Goal: Task Accomplishment & Management: Complete application form

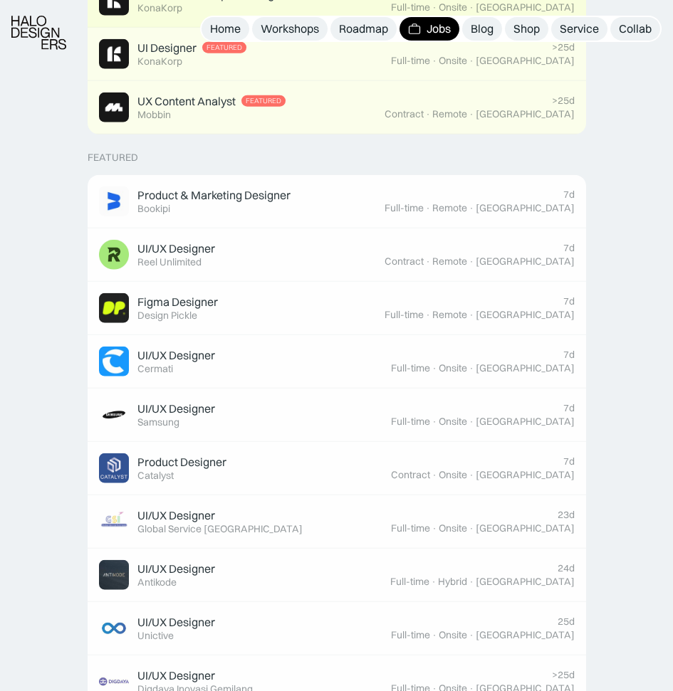
scroll to position [285, 0]
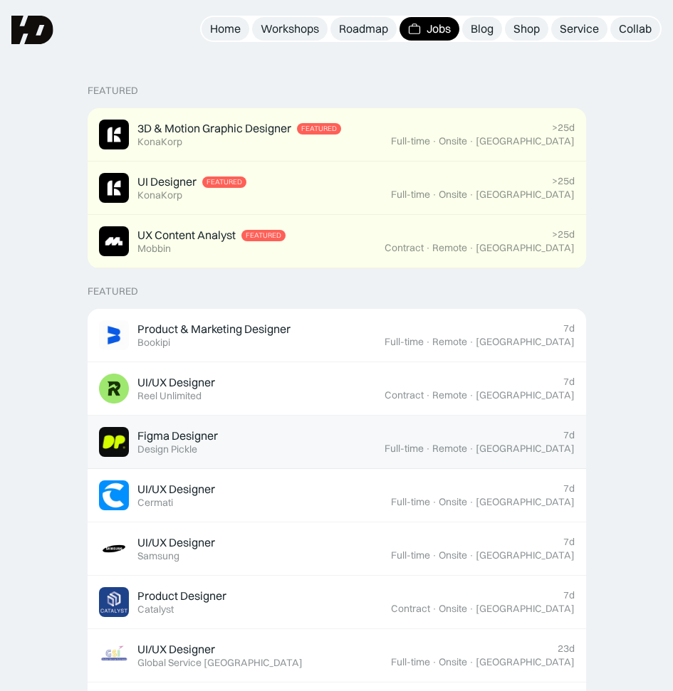
click at [258, 449] on div "Figma Designer Featured Design Pickle" at bounding box center [242, 442] width 286 height 30
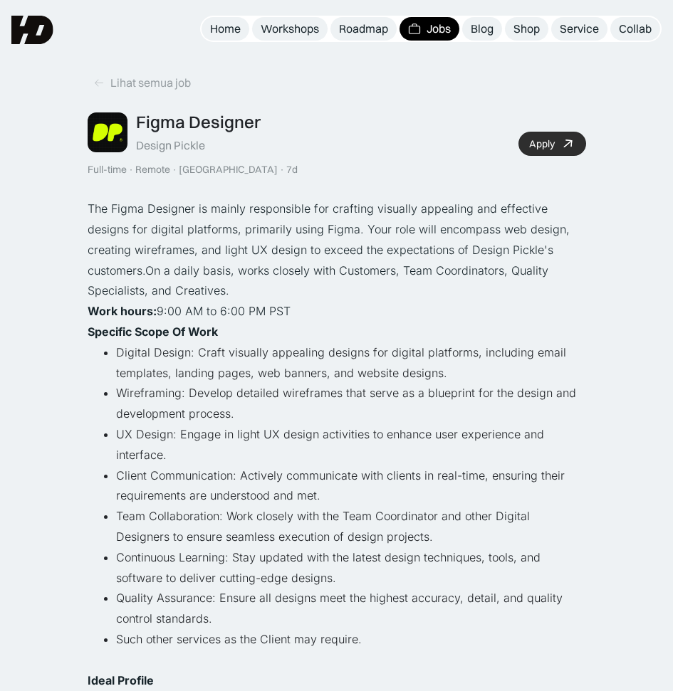
click at [544, 144] on div "Apply" at bounding box center [542, 144] width 26 height 12
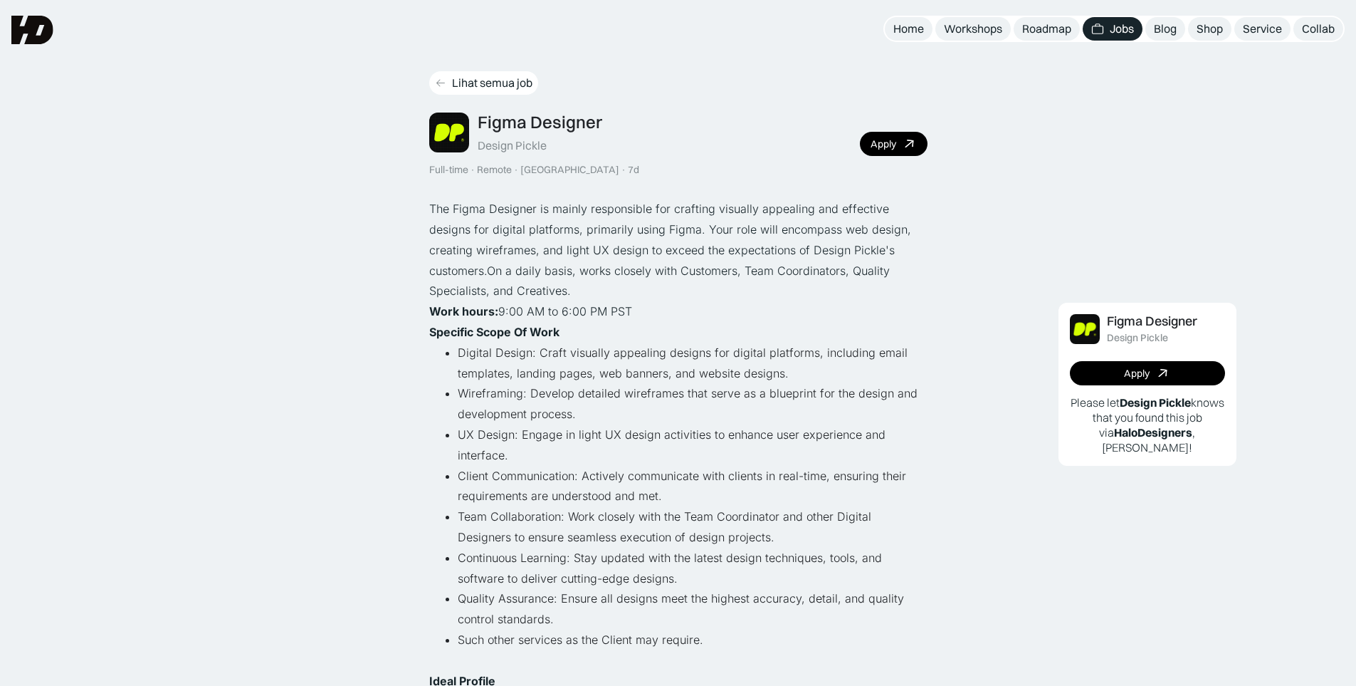
click at [446, 80] on link "Lihat semua job" at bounding box center [483, 82] width 109 height 23
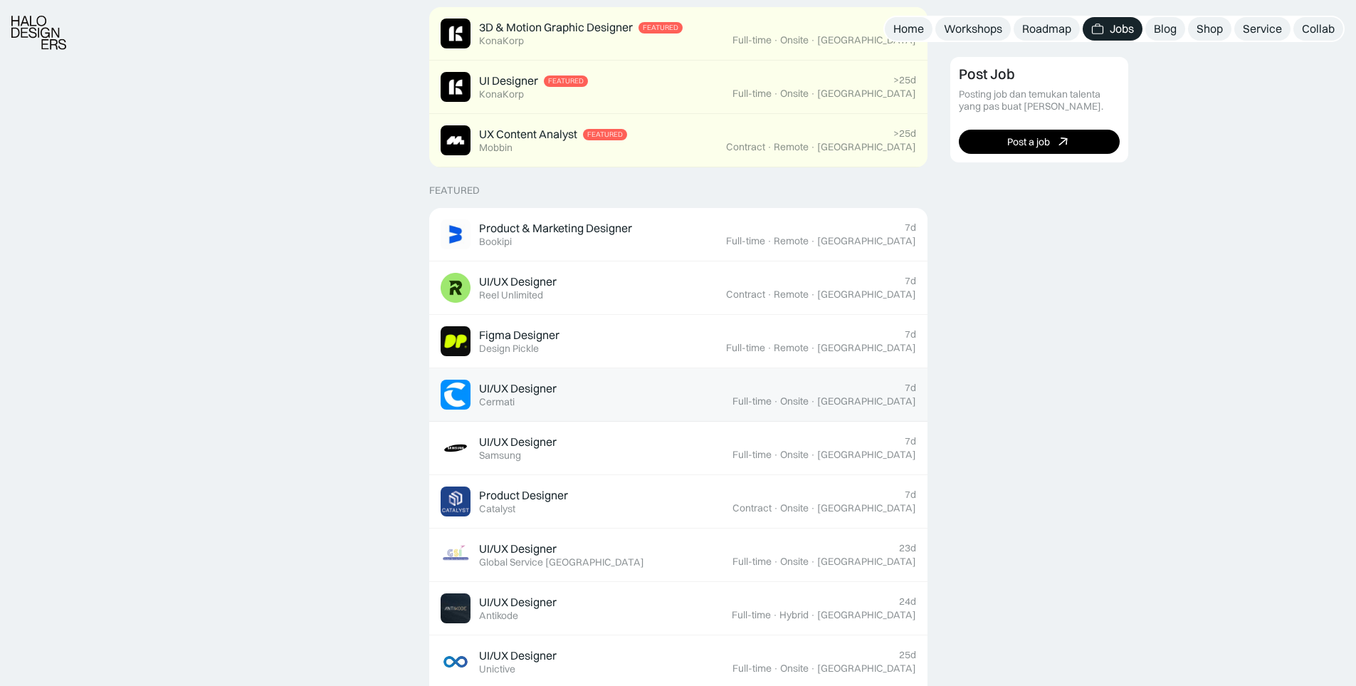
scroll to position [427, 0]
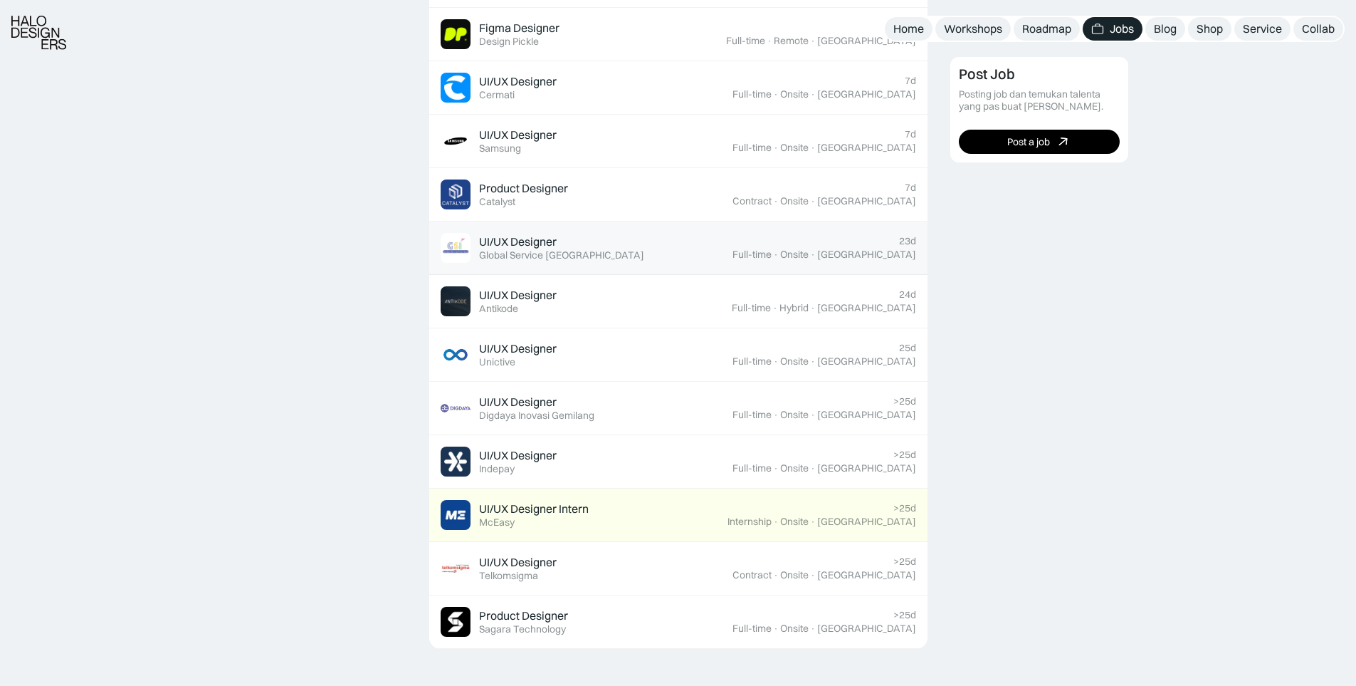
scroll to position [712, 0]
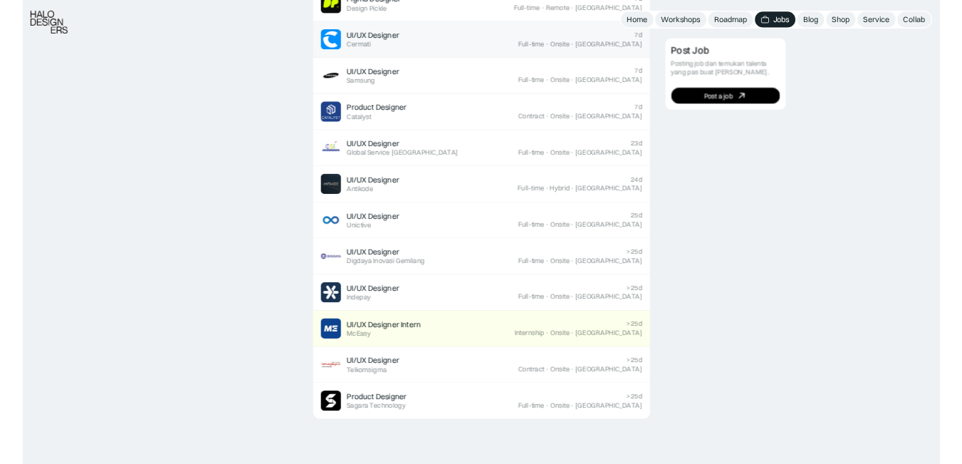
scroll to position [854, 0]
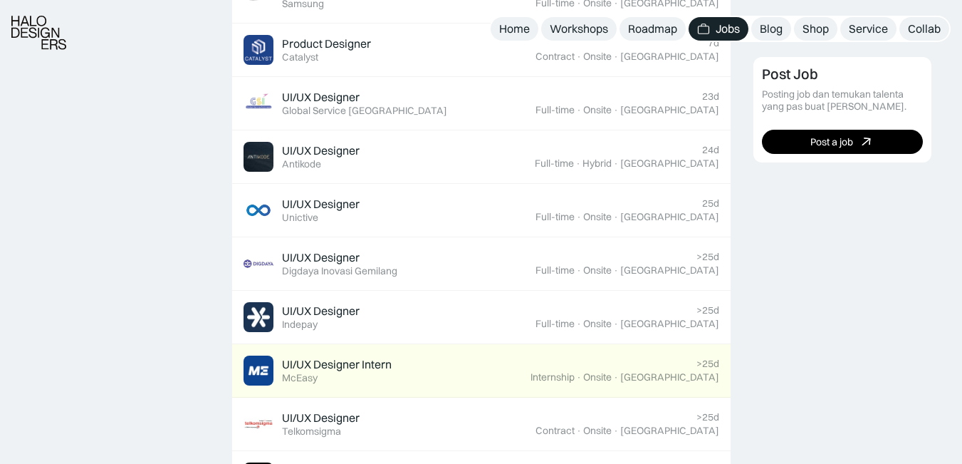
click at [837, 274] on div "Post Job Posting job dan temukan talenta yang pas buat [PERSON_NAME]. Post a job" at bounding box center [852, 339] width 198 height 1568
